Goal: Transaction & Acquisition: Book appointment/travel/reservation

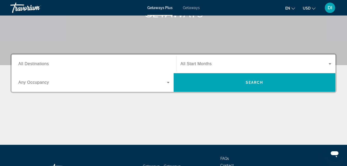
scroll to position [84, 0]
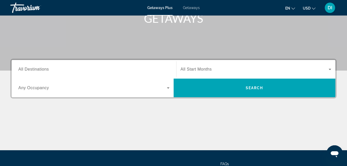
click at [123, 71] on input "Destination All Destinations" at bounding box center [93, 69] width 151 height 6
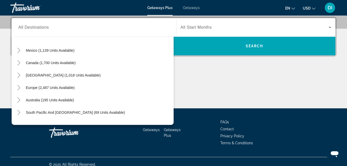
scroll to position [23, 0]
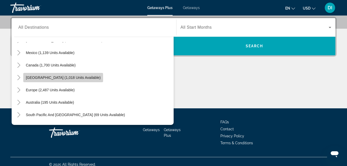
click at [66, 75] on span "Search widget" at bounding box center [63, 77] width 80 height 12
type input "**********"
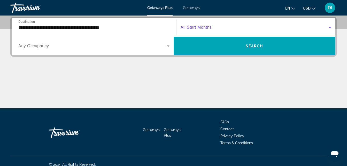
click at [330, 25] on icon "Search widget" at bounding box center [330, 27] width 6 height 6
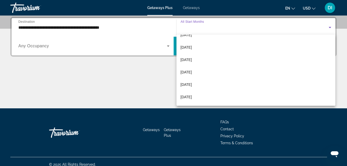
scroll to position [72, 0]
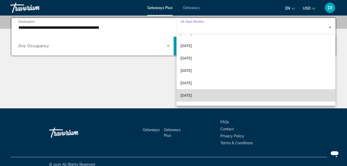
click at [276, 93] on mat-option "[DATE]" at bounding box center [255, 95] width 159 height 12
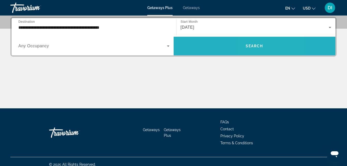
click at [254, 46] on span "Search" at bounding box center [255, 46] width 18 height 4
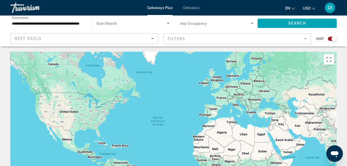
click at [153, 42] on div "Best Deals" at bounding box center [84, 40] width 139 height 14
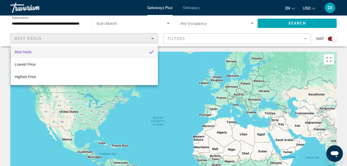
click at [153, 42] on div at bounding box center [173, 83] width 347 height 166
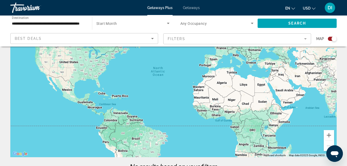
scroll to position [52, 0]
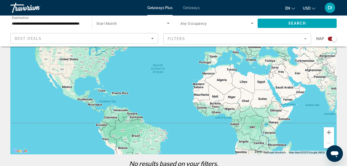
click at [105, 98] on div "Main content" at bounding box center [173, 76] width 326 height 155
click at [105, 102] on div "Main content" at bounding box center [173, 76] width 326 height 155
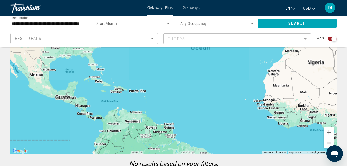
click at [105, 102] on div "Main content" at bounding box center [173, 76] width 326 height 155
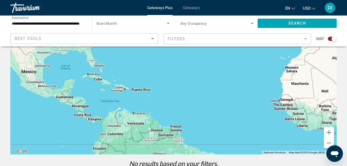
click at [105, 102] on div "Main content" at bounding box center [173, 76] width 326 height 155
click at [108, 97] on div "Main content" at bounding box center [173, 76] width 326 height 155
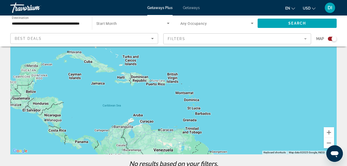
click at [108, 97] on div "Main content" at bounding box center [173, 76] width 326 height 155
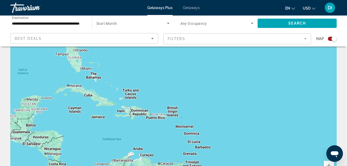
scroll to position [0, 0]
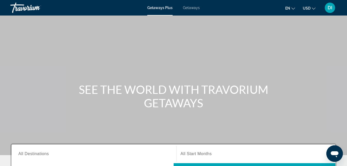
click at [194, 8] on span "Getaways" at bounding box center [191, 8] width 17 height 4
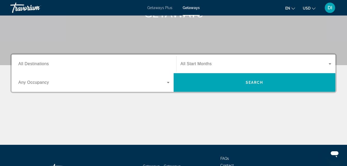
scroll to position [88, 0]
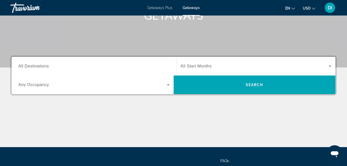
click at [200, 65] on span "All Start Months" at bounding box center [196, 66] width 31 height 4
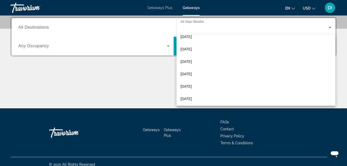
scroll to position [22, 0]
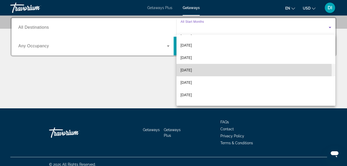
click at [233, 70] on mat-option "[DATE]" at bounding box center [255, 70] width 159 height 12
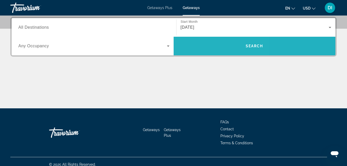
click at [204, 43] on span "Search widget" at bounding box center [255, 46] width 162 height 12
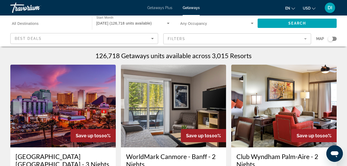
drag, startPoint x: 344, startPoint y: 5, endPoint x: 344, endPoint y: 11, distance: 5.9
click at [344, 11] on div "Getaways Plus Getaways en English Español Français Italiano Português русский U…" at bounding box center [173, 7] width 347 height 13
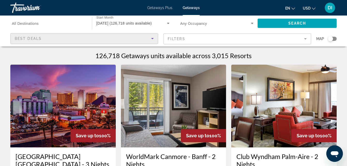
click at [151, 41] on icon "Sort by" at bounding box center [152, 38] width 6 height 6
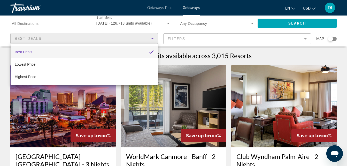
click at [151, 41] on div at bounding box center [173, 83] width 347 height 166
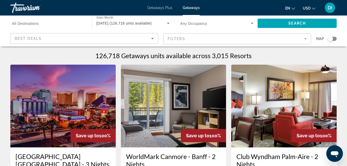
click at [307, 39] on mat-form-field "Filters" at bounding box center [237, 38] width 148 height 11
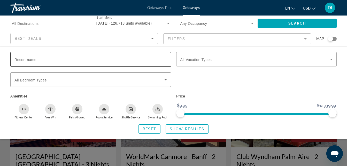
click at [60, 62] on div "Search widget" at bounding box center [90, 59] width 152 height 15
click at [69, 25] on input "Destination All Destinations" at bounding box center [48, 23] width 73 height 6
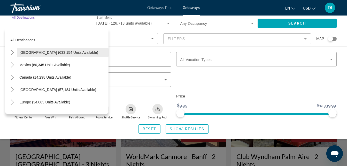
click at [70, 54] on span "Search widget" at bounding box center [63, 52] width 92 height 12
type input "**********"
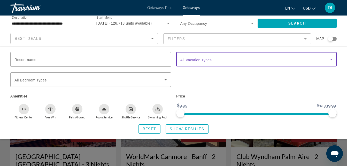
click at [332, 61] on icon "Search widget" at bounding box center [331, 59] width 6 height 6
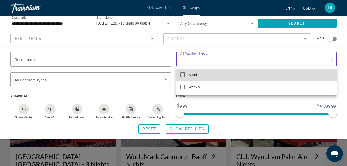
click at [183, 76] on mat-pseudo-checkbox at bounding box center [182, 74] width 5 height 5
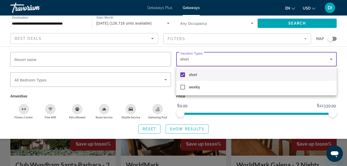
scroll to position [173, 0]
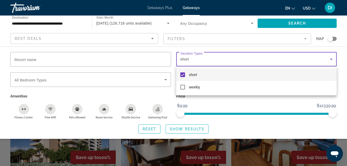
click at [192, 126] on div at bounding box center [173, 83] width 347 height 166
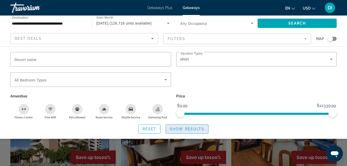
click at [192, 129] on span "Show Results" at bounding box center [187, 129] width 35 height 4
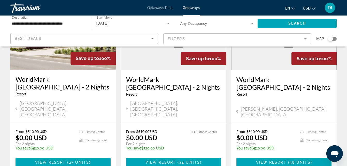
scroll to position [665, 0]
